Goal: Transaction & Acquisition: Purchase product/service

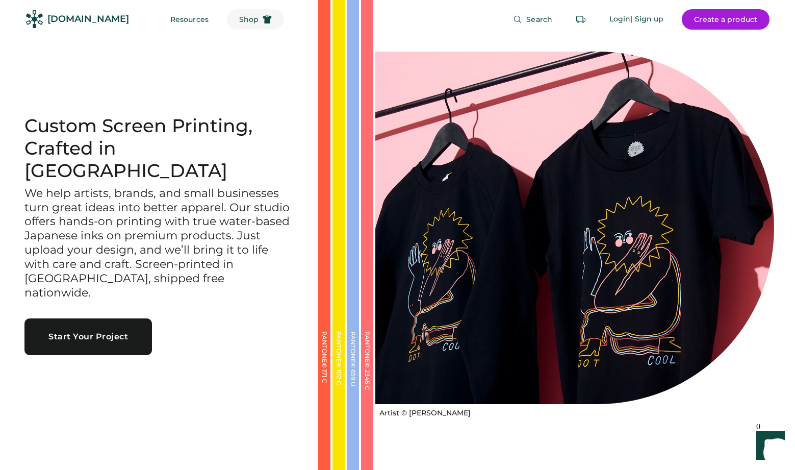
click at [239, 20] on span "Shop" at bounding box center [248, 19] width 19 height 7
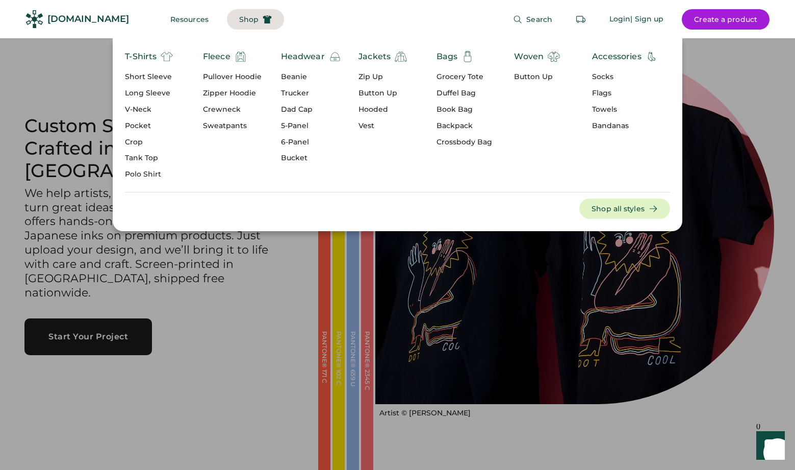
click at [304, 402] on div at bounding box center [397, 235] width 795 height 470
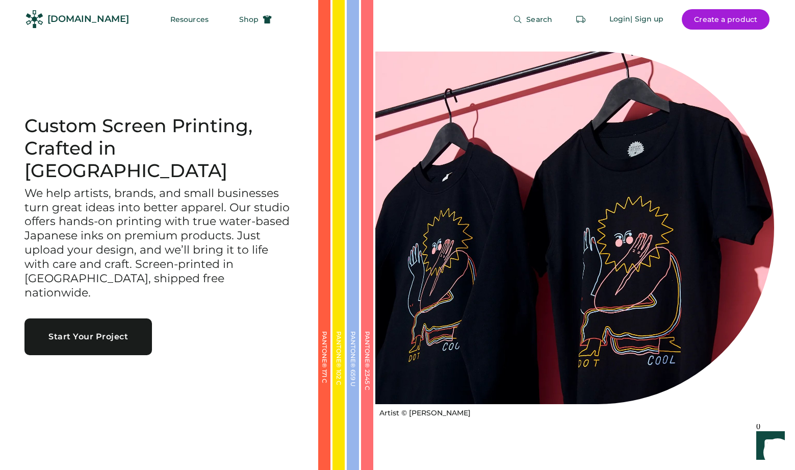
click at [92, 318] on button "Start Your Project" at bounding box center [88, 336] width 128 height 37
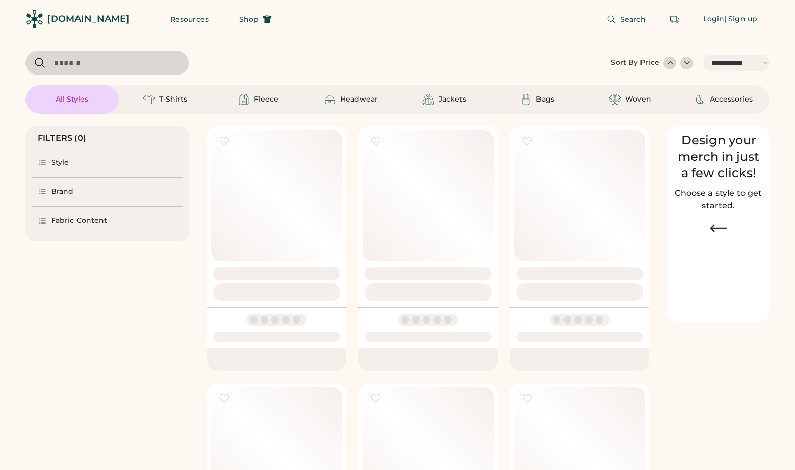
select select "*****"
select select "*"
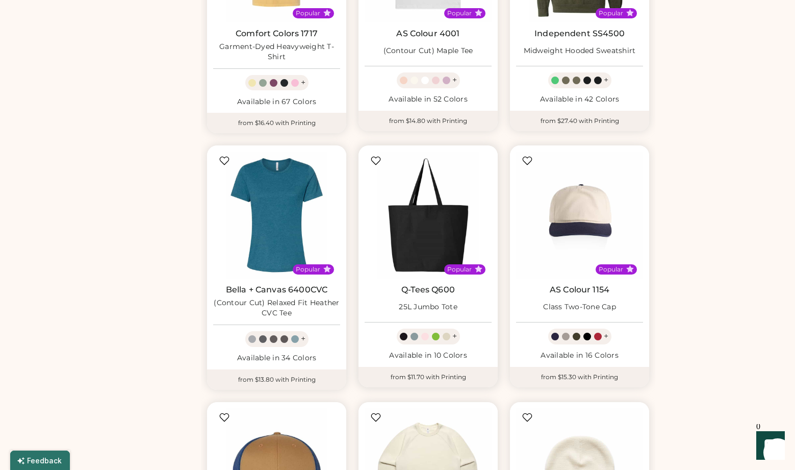
select select "*****"
select select "*"
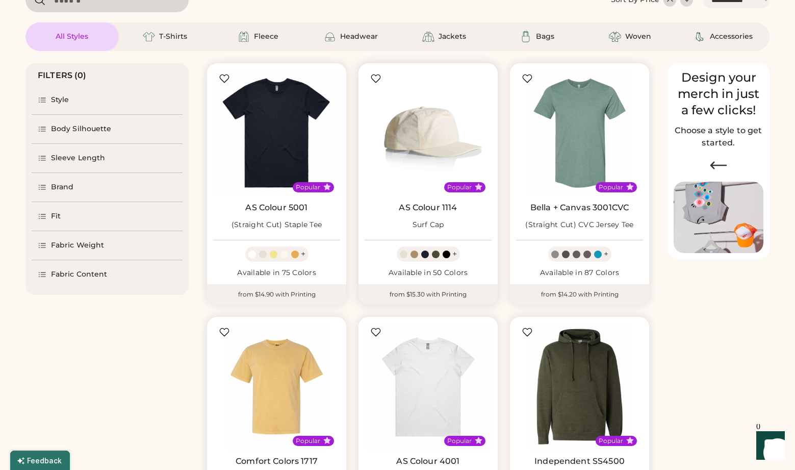
scroll to position [82, 0]
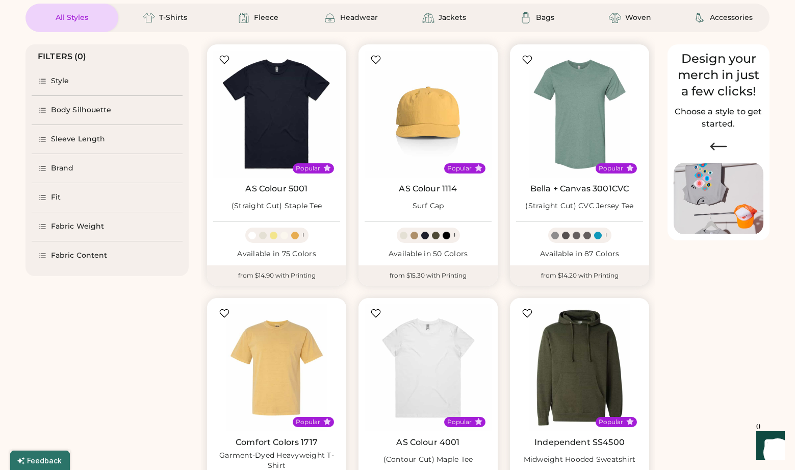
click at [581, 138] on img at bounding box center [579, 113] width 127 height 127
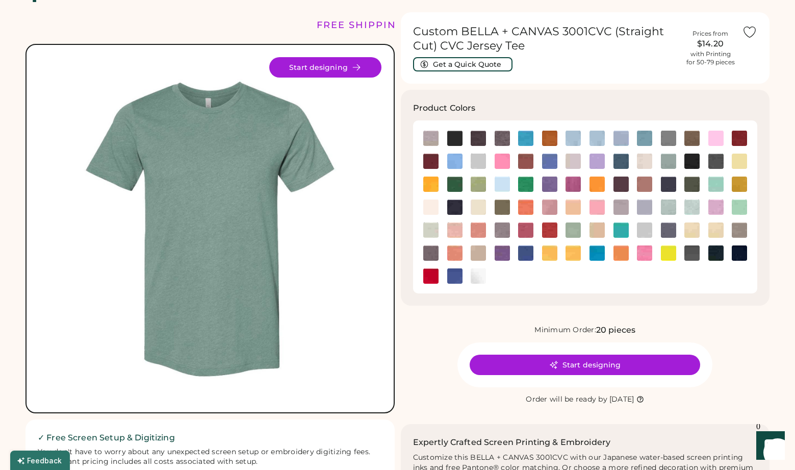
scroll to position [27, 1]
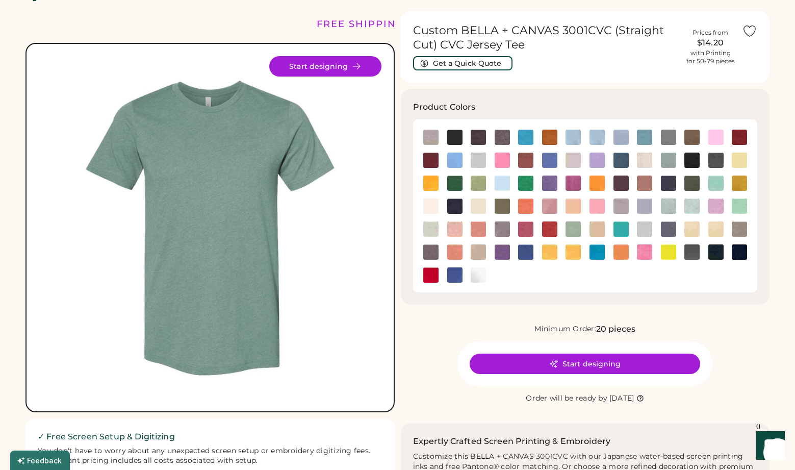
click at [327, 68] on button "Start designing" at bounding box center [325, 66] width 112 height 20
